Goal: Task Accomplishment & Management: Use online tool/utility

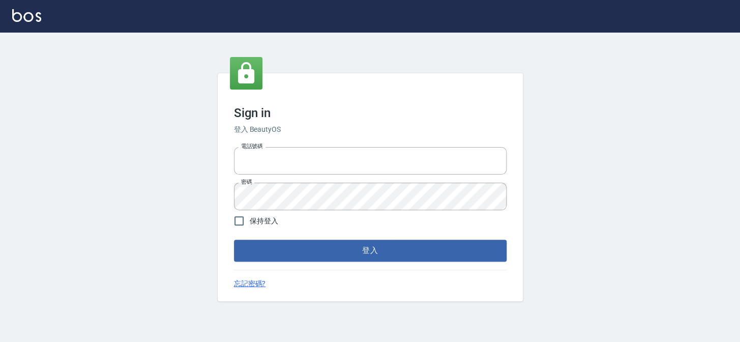
type input "27151227"
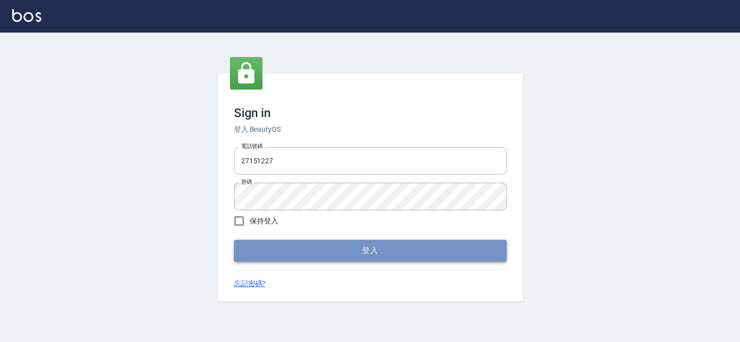
click at [392, 251] on button "登入" at bounding box center [370, 250] width 273 height 21
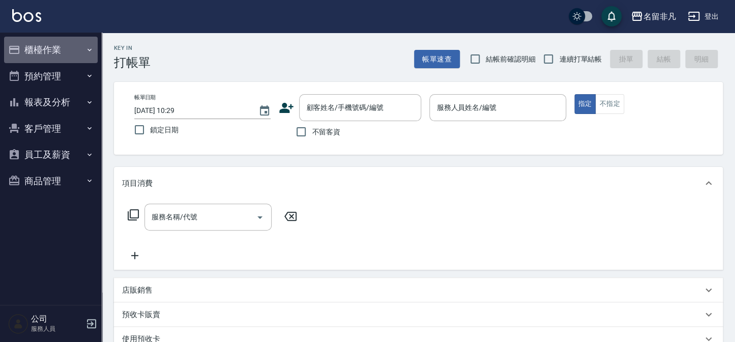
click at [28, 45] on button "櫃檯作業" at bounding box center [51, 50] width 94 height 26
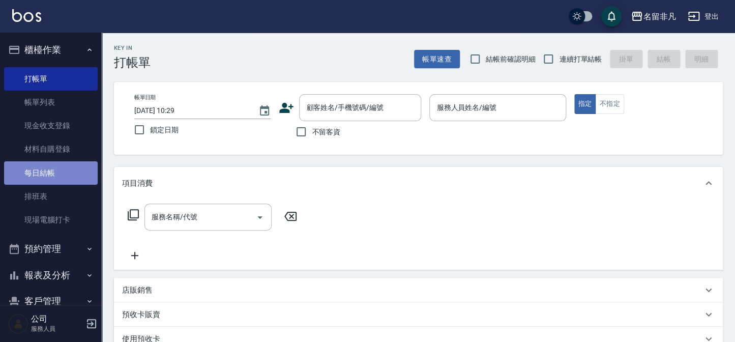
click at [54, 178] on link "每日結帳" at bounding box center [51, 172] width 94 height 23
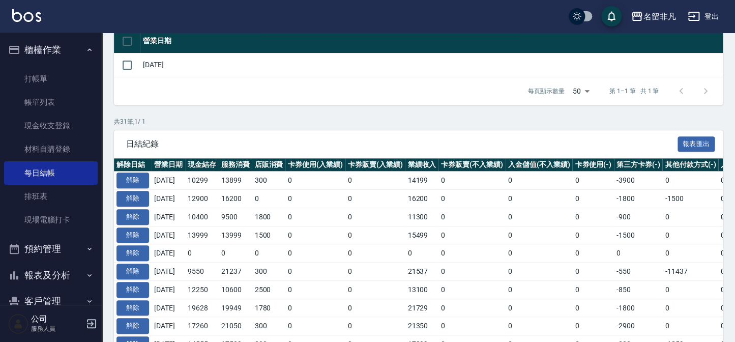
scroll to position [138, 0]
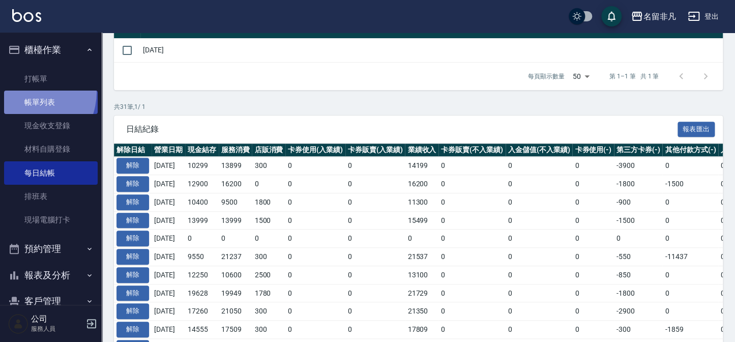
click at [23, 92] on link "帳單列表" at bounding box center [51, 102] width 94 height 23
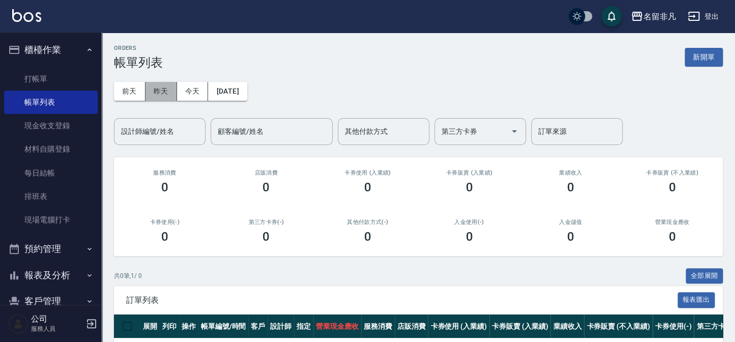
click at [160, 94] on button "昨天" at bounding box center [161, 91] width 32 height 19
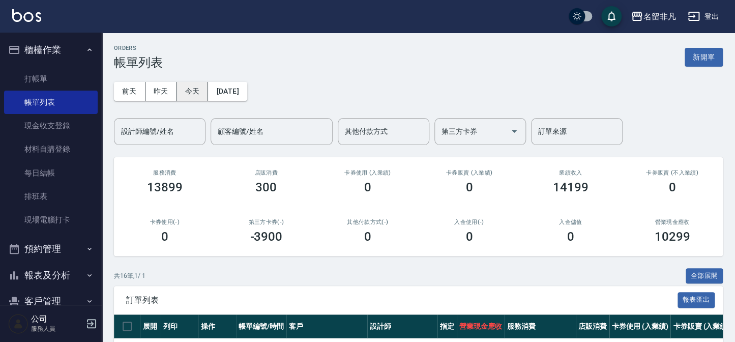
click at [197, 98] on button "今天" at bounding box center [193, 91] width 32 height 19
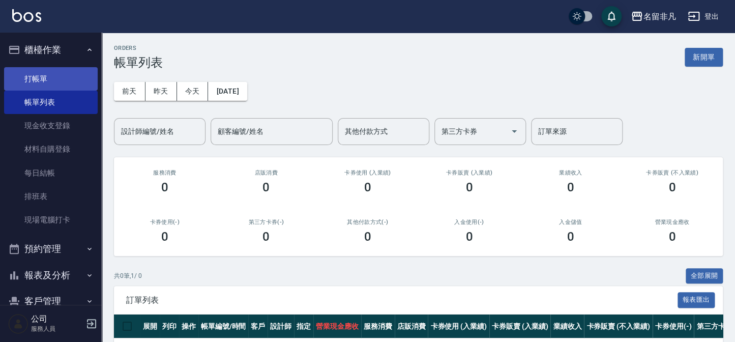
click at [65, 84] on link "打帳單" at bounding box center [51, 78] width 94 height 23
